Goal: Contribute content: Add original content to the website for others to see

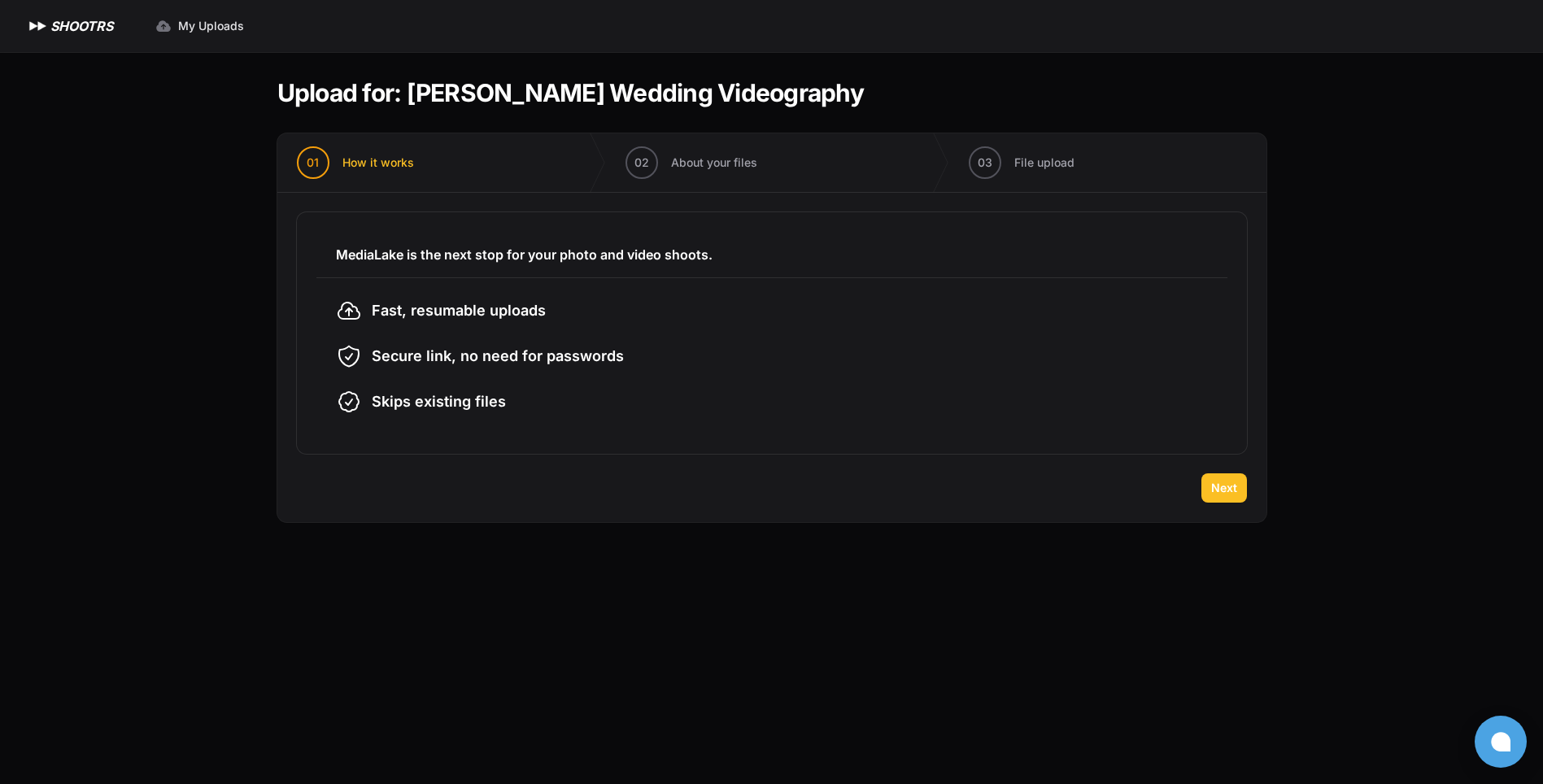
click at [1218, 495] on span "Next" at bounding box center [1224, 488] width 26 height 16
click at [655, 539] on div "**********" at bounding box center [476, 679] width 359 height 279
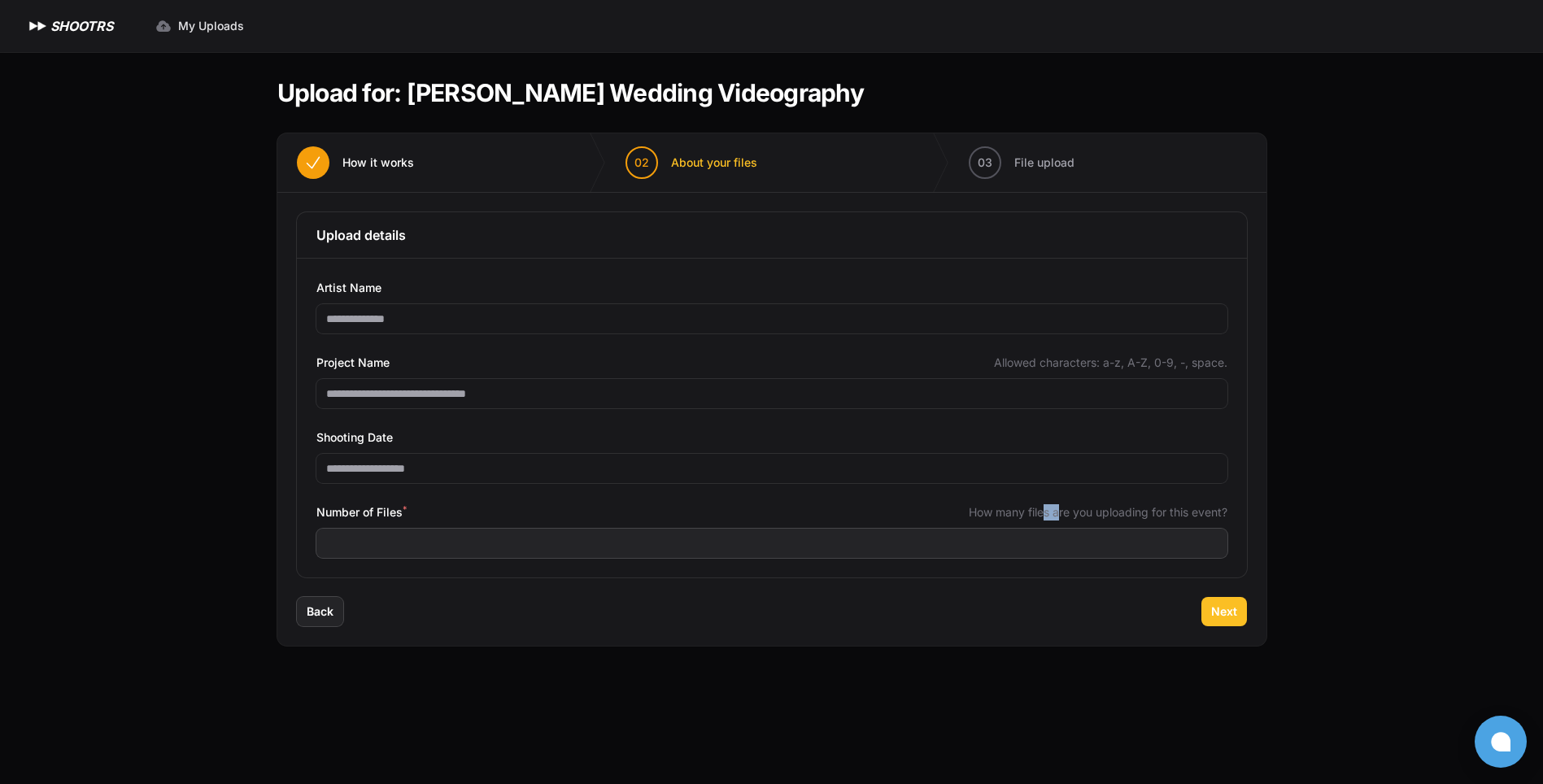
click at [1229, 612] on span "Next" at bounding box center [1224, 611] width 26 height 16
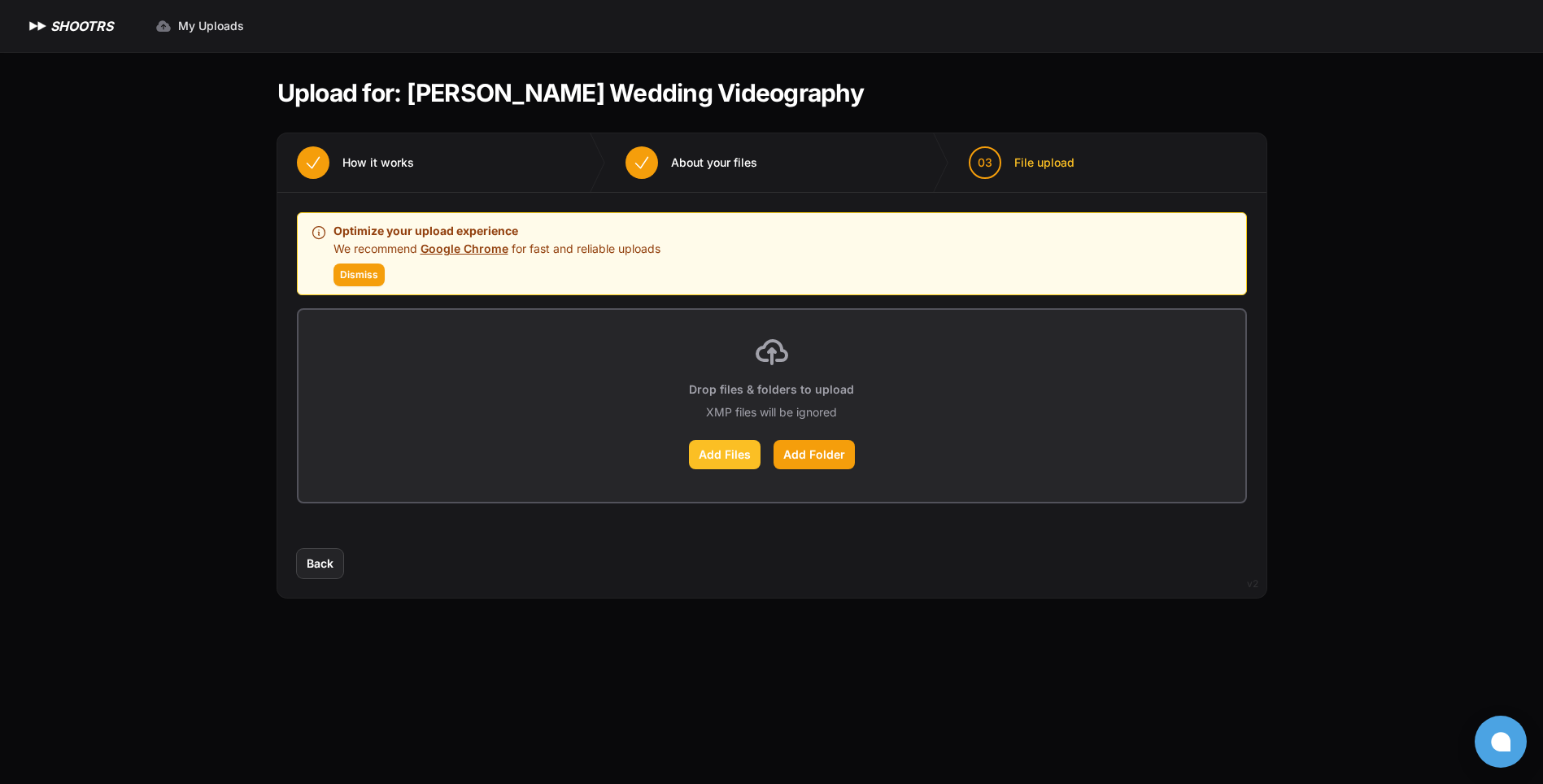
click at [715, 456] on label "Add Files" at bounding box center [725, 454] width 71 height 29
click at [0, 0] on input "Add Files" at bounding box center [0, 0] width 0 height 0
click at [727, 450] on label "Add Files" at bounding box center [725, 454] width 71 height 29
click at [0, 0] on input "Add Files" at bounding box center [0, 0] width 0 height 0
click at [727, 455] on label "Add Files" at bounding box center [725, 454] width 71 height 29
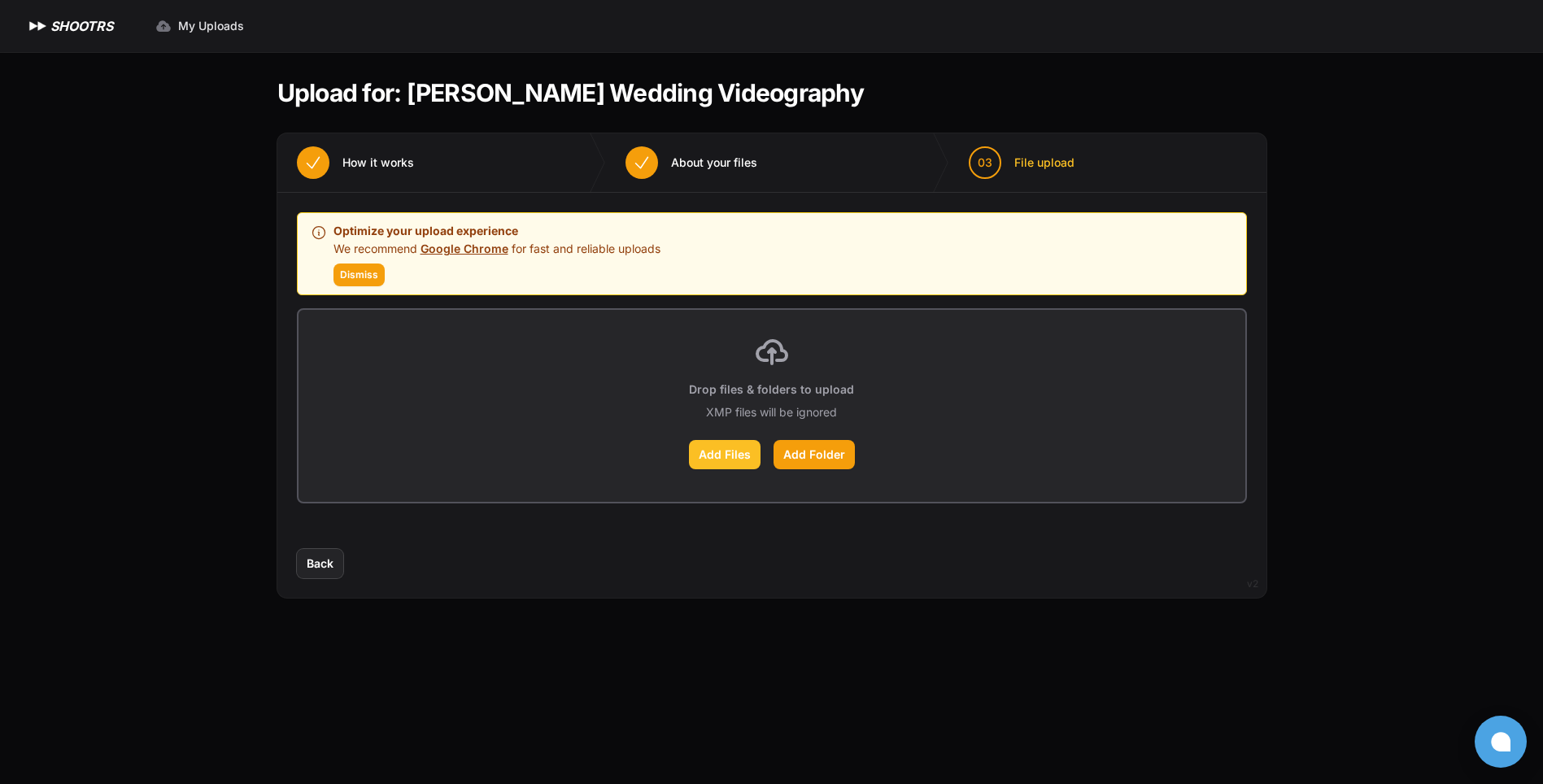
click at [0, 0] on input "Add Files" at bounding box center [0, 0] width 0 height 0
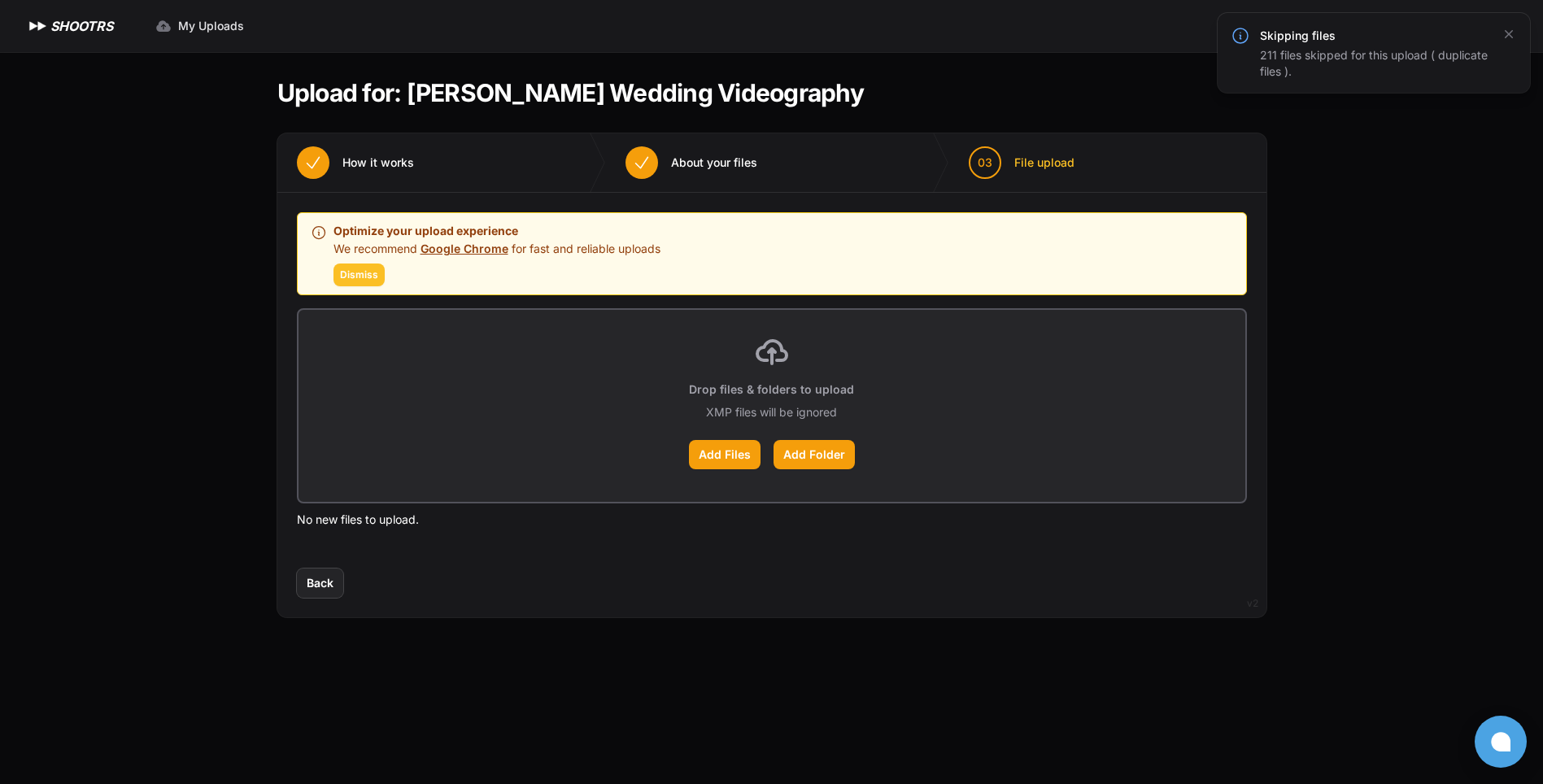
click at [355, 268] on button "Dismiss" at bounding box center [359, 274] width 51 height 23
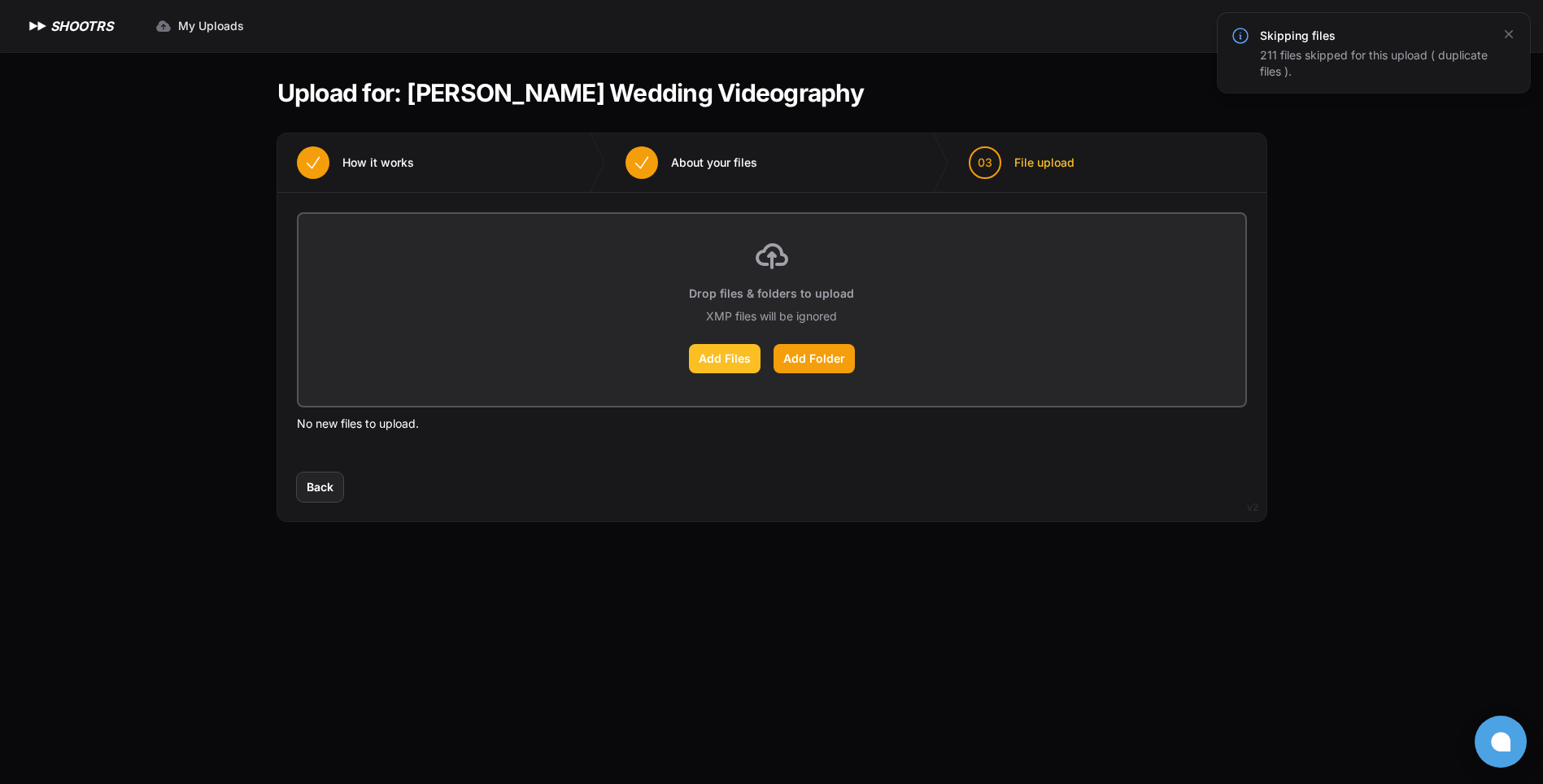
click at [726, 353] on label "Add Files" at bounding box center [725, 358] width 71 height 29
click at [0, 0] on input "Add Files" at bounding box center [0, 0] width 0 height 0
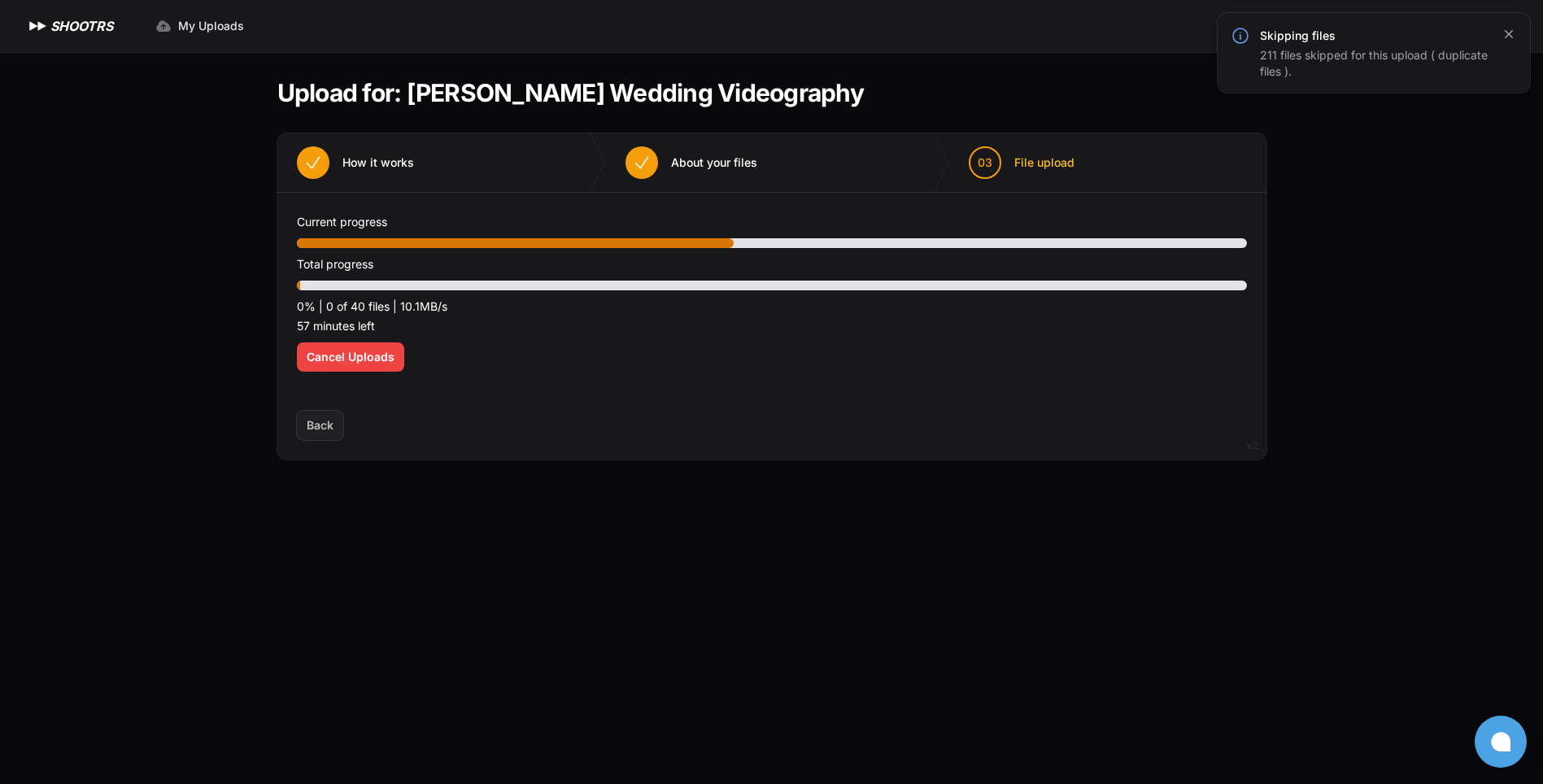
click at [1515, 31] on icon "button" at bounding box center [1508, 34] width 16 height 16
